Goal: Navigation & Orientation: Find specific page/section

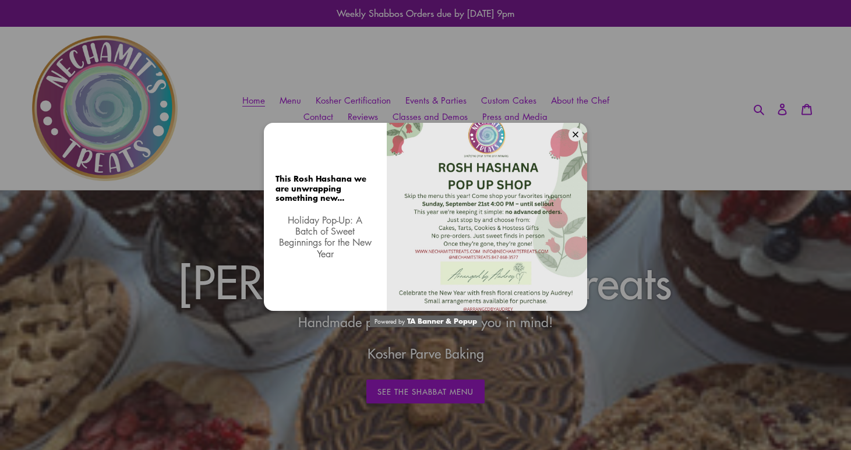
click at [584, 338] on div "This Rosh Hashana we are unwrapping something new... Holiday Pop-Up: A Batch of…" at bounding box center [425, 225] width 851 height 450
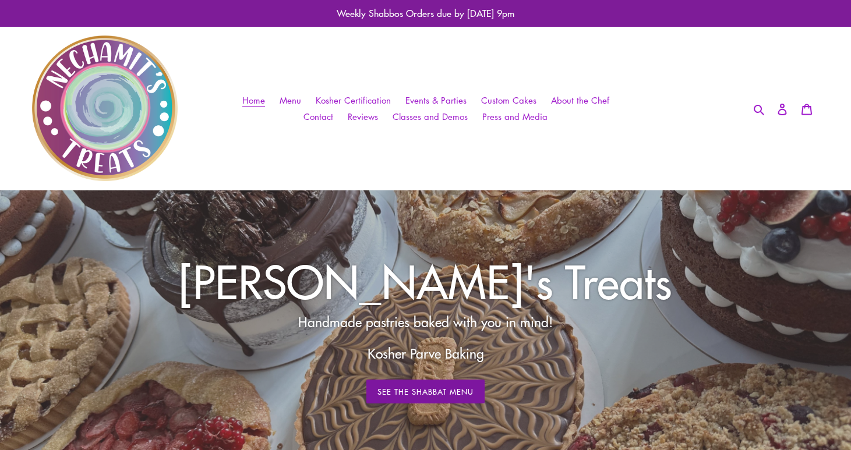
click at [464, 386] on link "See The Shabbat Menu" at bounding box center [425, 392] width 119 height 24
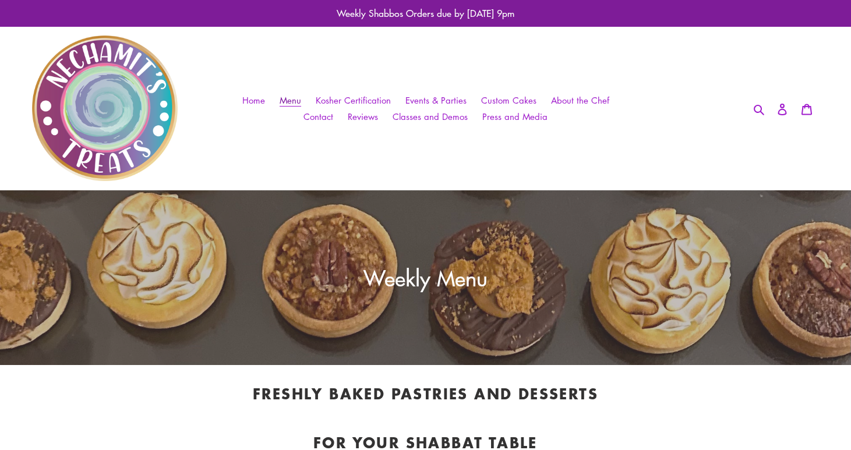
click at [299, 100] on span "Menu" at bounding box center [291, 100] width 22 height 12
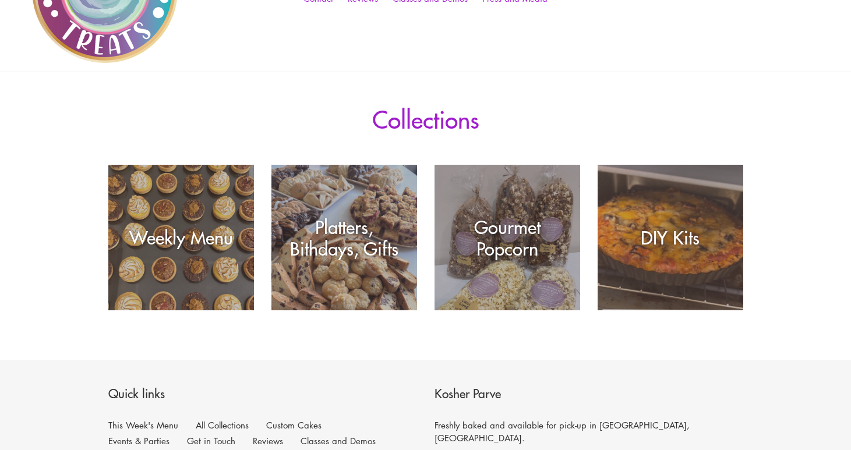
scroll to position [132, 0]
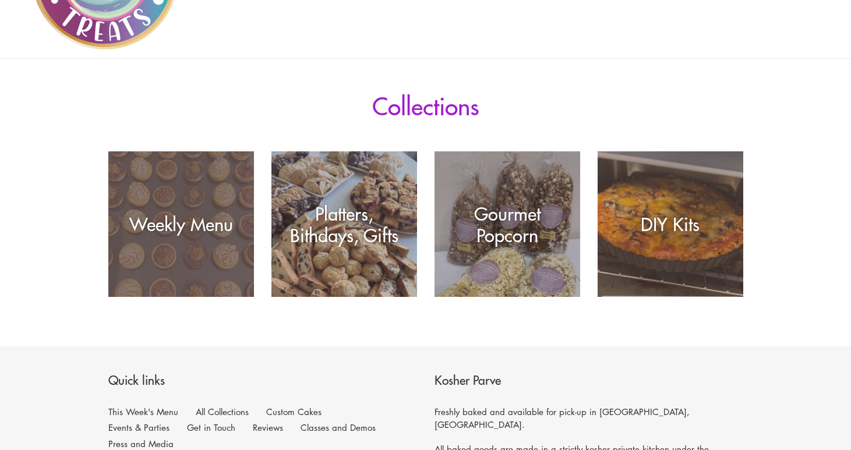
click at [222, 297] on div "Weekly Menu" at bounding box center [181, 297] width 146 height 0
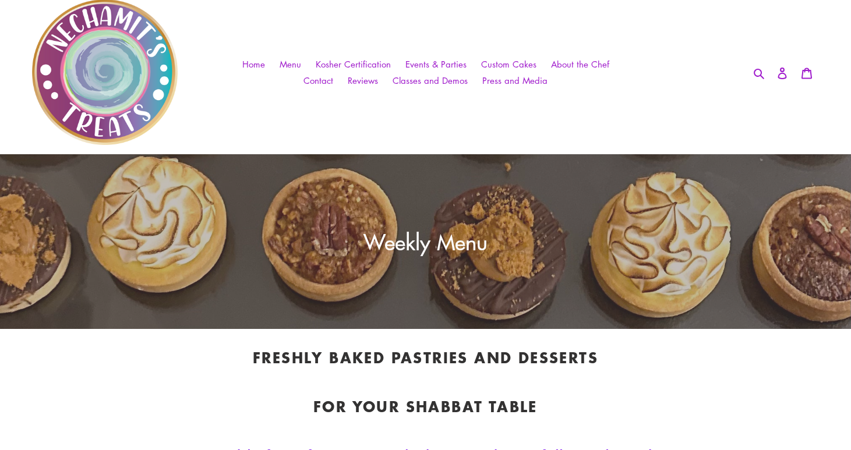
scroll to position [33, 0]
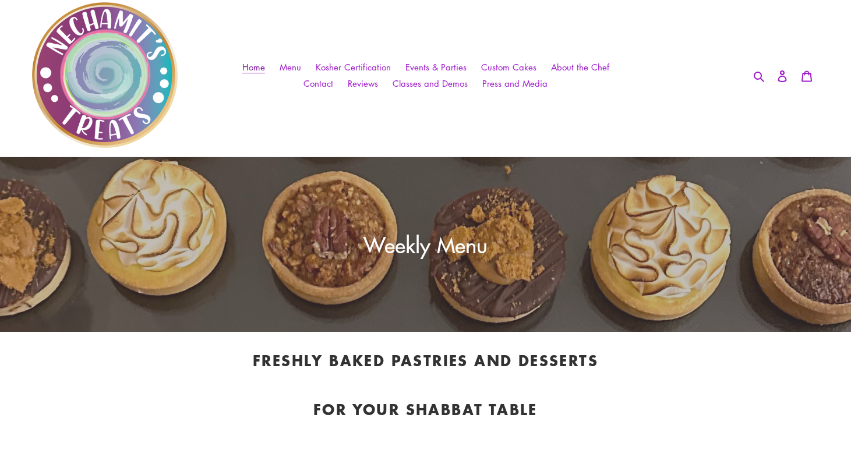
click at [271, 69] on link "Home" at bounding box center [254, 67] width 34 height 17
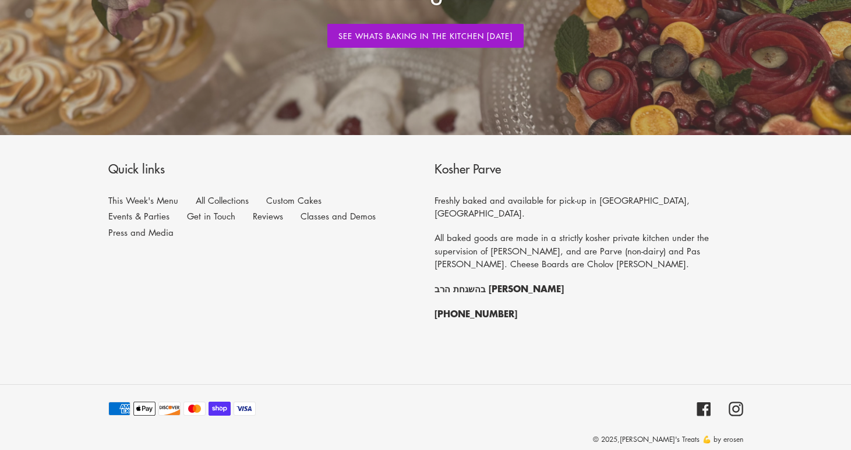
scroll to position [1405, 0]
